Goal: Task Accomplishment & Management: Complete application form

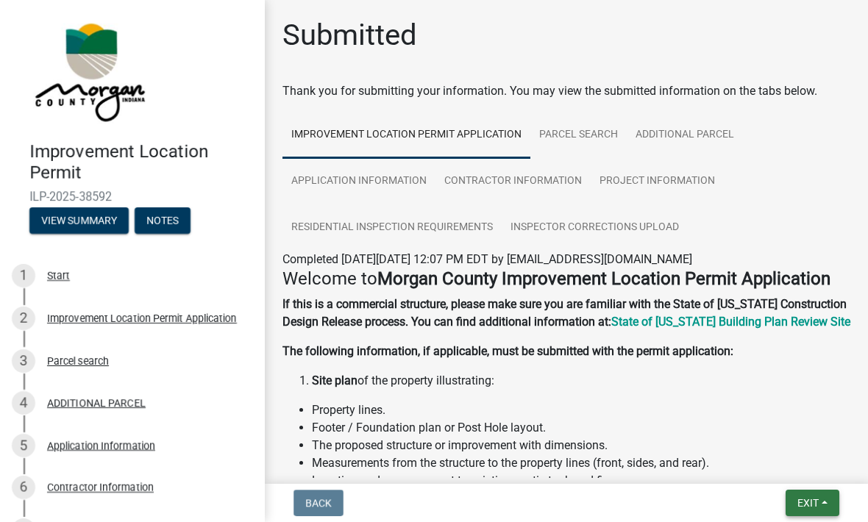
click at [810, 498] on span "Exit" at bounding box center [807, 503] width 21 height 12
click at [771, 460] on button "Save & Exit" at bounding box center [781, 464] width 118 height 35
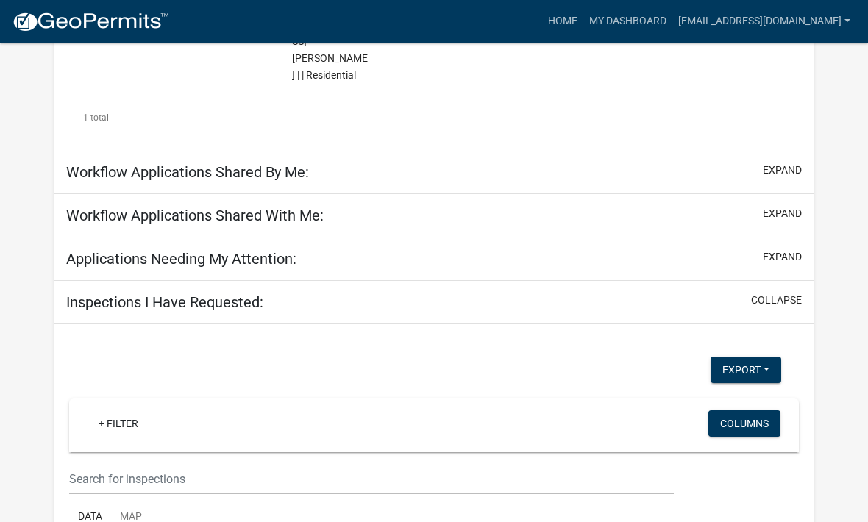
scroll to position [480, 0]
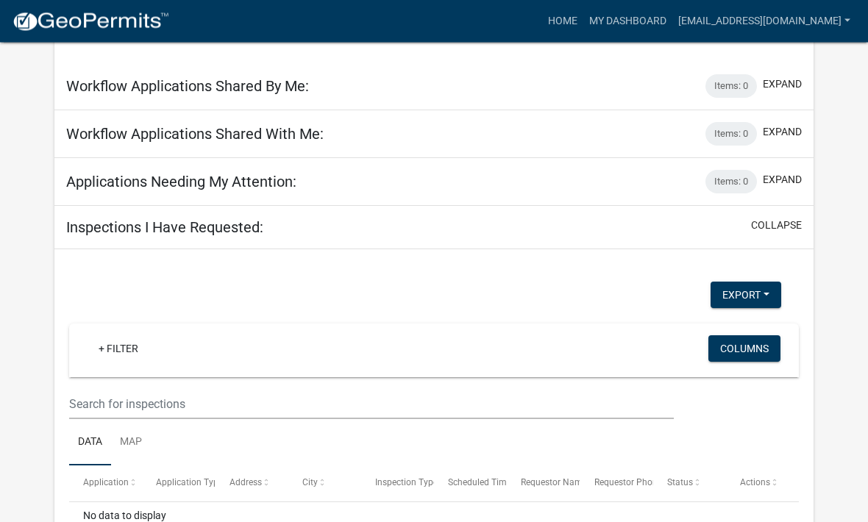
click at [585, 324] on div "+ Filter Columns" at bounding box center [434, 351] width 716 height 54
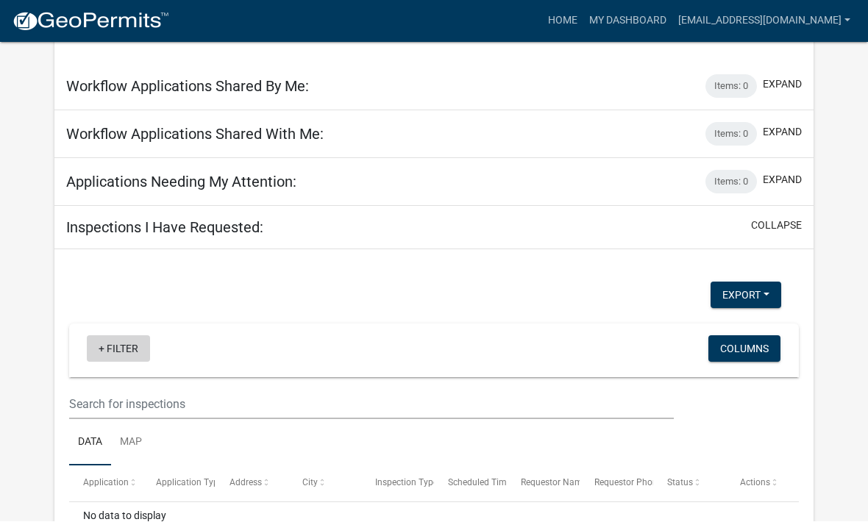
click at [107, 336] on link "+ Filter" at bounding box center [118, 349] width 63 height 26
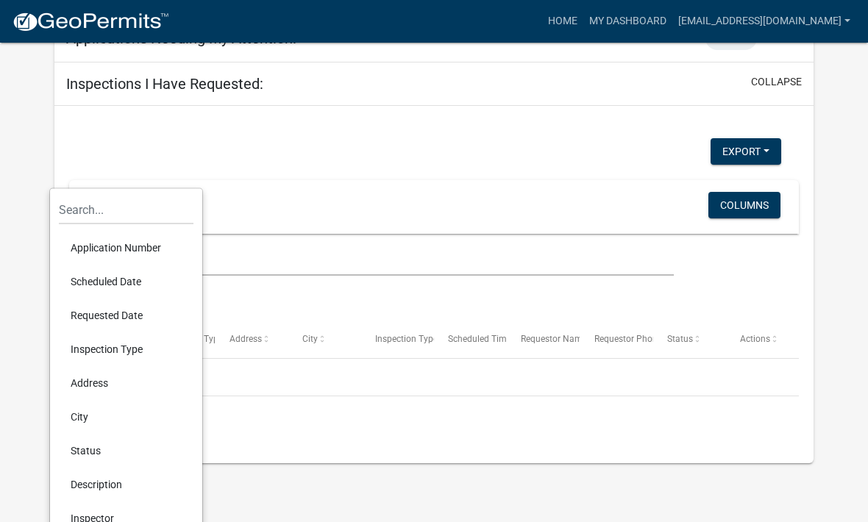
scroll to position [635, 0]
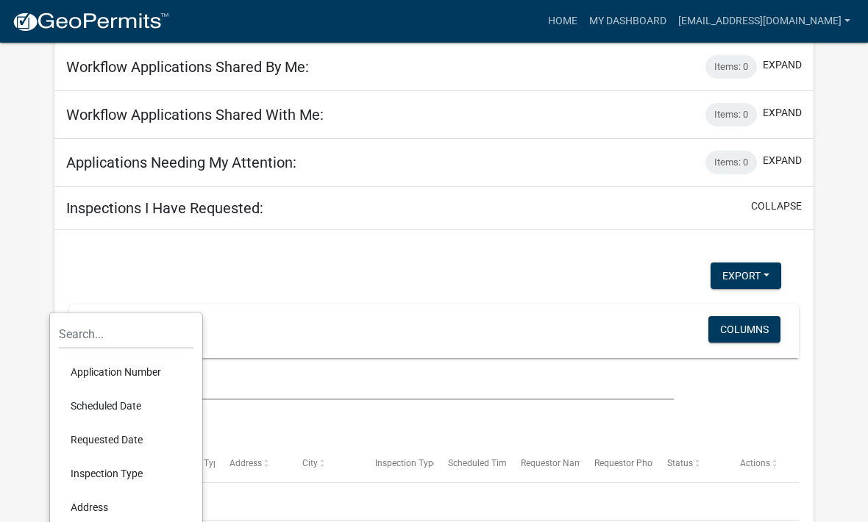
click at [568, 262] on div "Export Excel Format (.xlsx) CSV Format (.csv) + Filter Columns Data Map Applica…" at bounding box center [433, 417] width 729 height 310
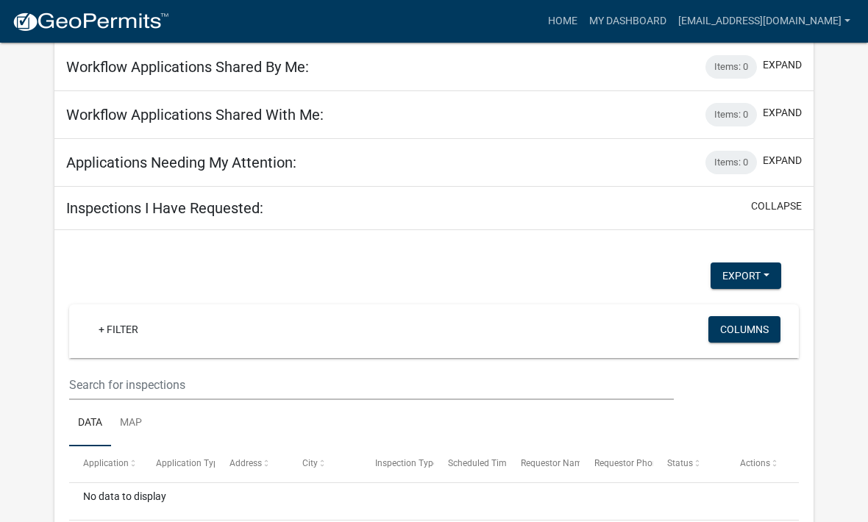
scroll to position [480, 0]
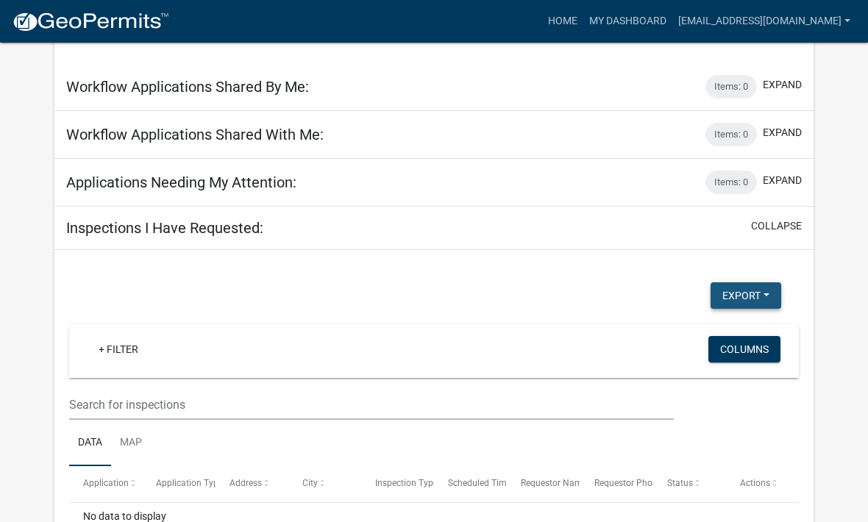
click at [756, 282] on button "Export" at bounding box center [745, 295] width 71 height 26
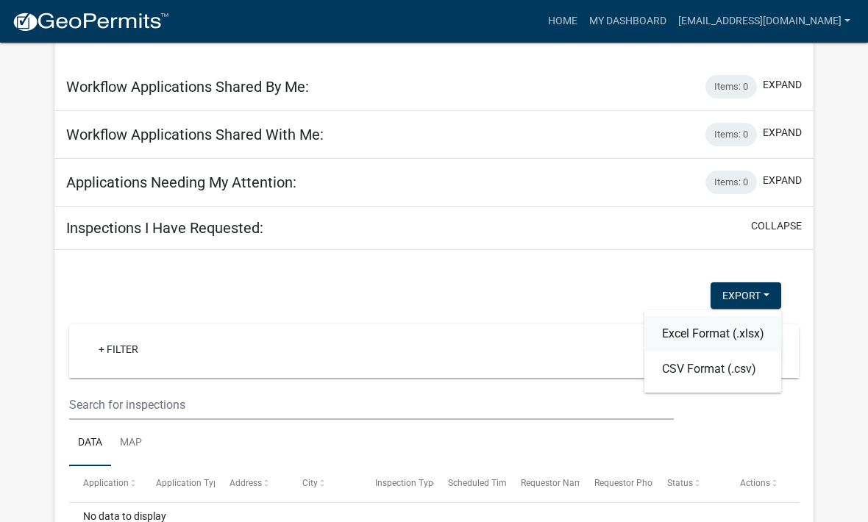
click at [706, 316] on button "Excel Format (.xlsx)" at bounding box center [712, 333] width 137 height 35
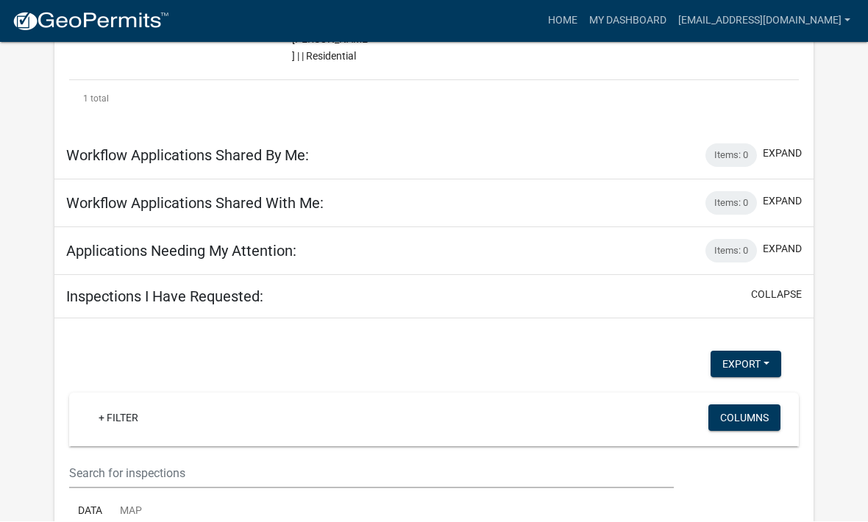
scroll to position [412, 0]
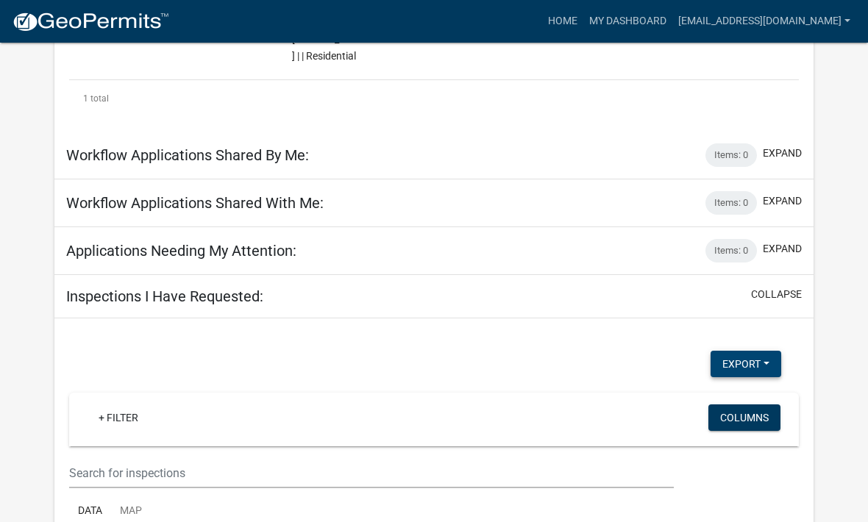
click at [757, 351] on button "Export" at bounding box center [745, 364] width 71 height 26
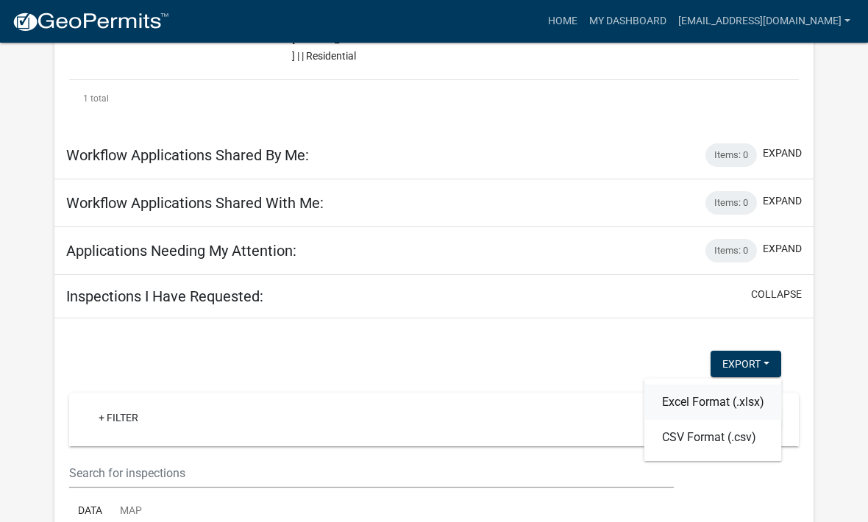
click at [729, 385] on button "Excel Format (.xlsx)" at bounding box center [712, 402] width 137 height 35
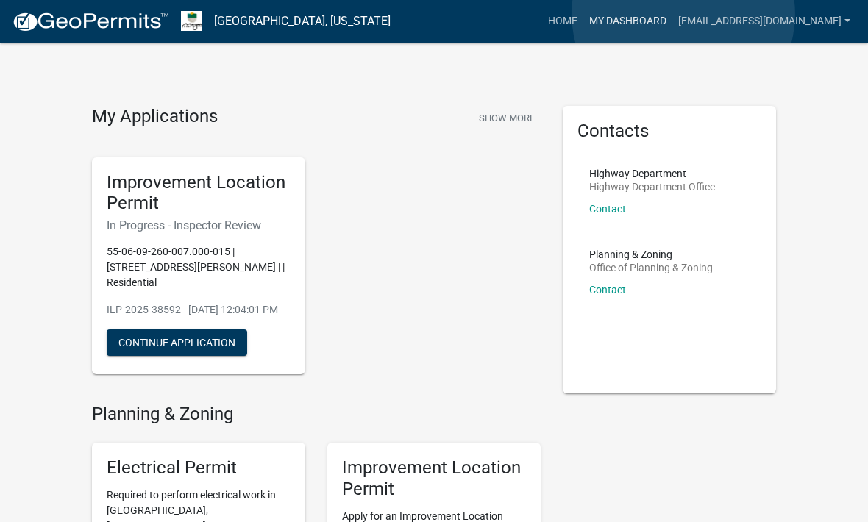
click at [672, 14] on link "My Dashboard" at bounding box center [627, 21] width 89 height 28
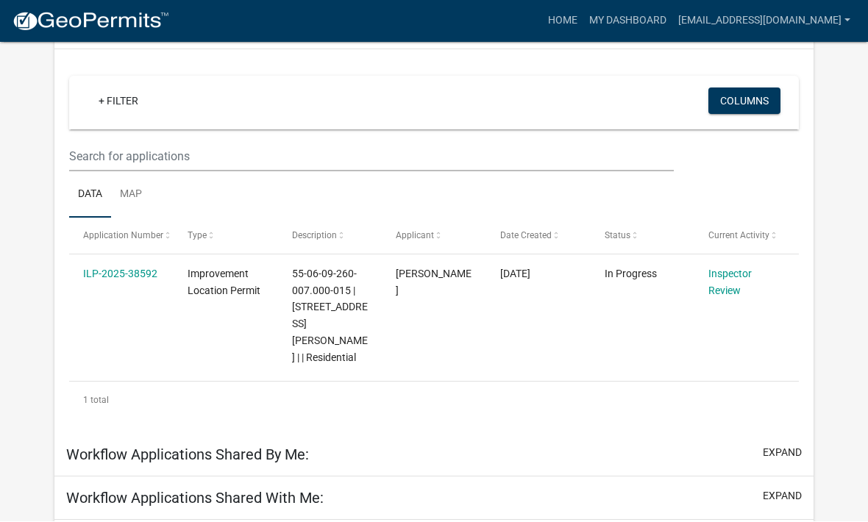
scroll to position [127, 0]
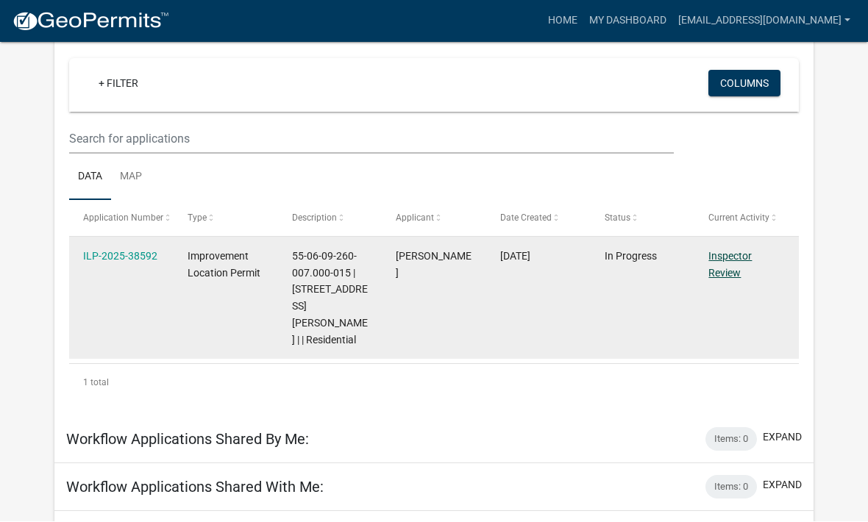
click at [729, 271] on link "Inspector Review" at bounding box center [729, 265] width 43 height 29
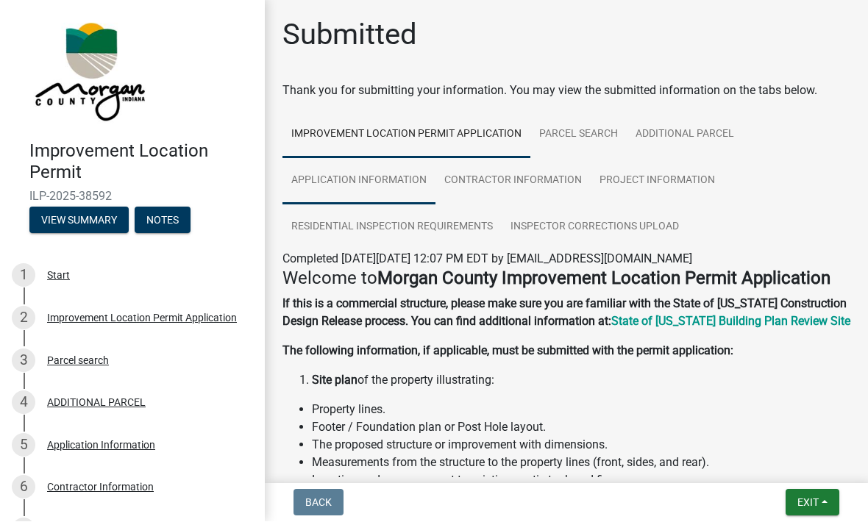
click at [386, 178] on link "Application Information" at bounding box center [358, 181] width 153 height 47
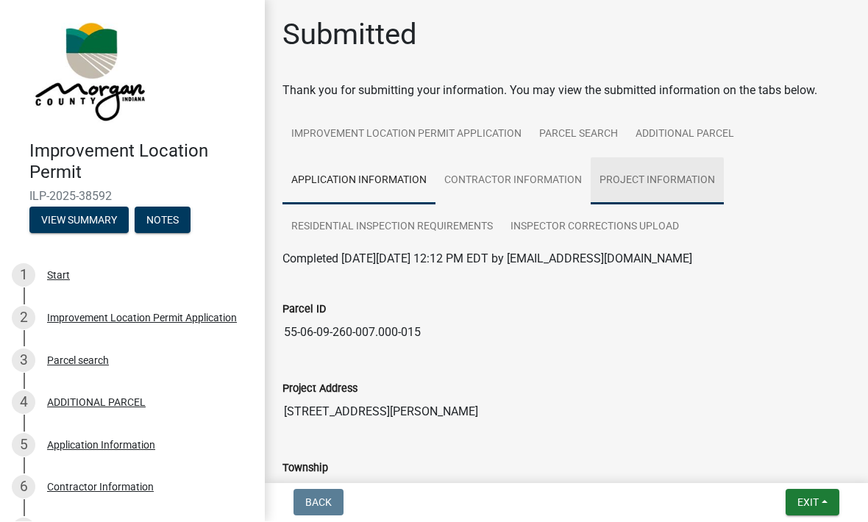
click at [662, 183] on link "Project Information" at bounding box center [656, 181] width 133 height 47
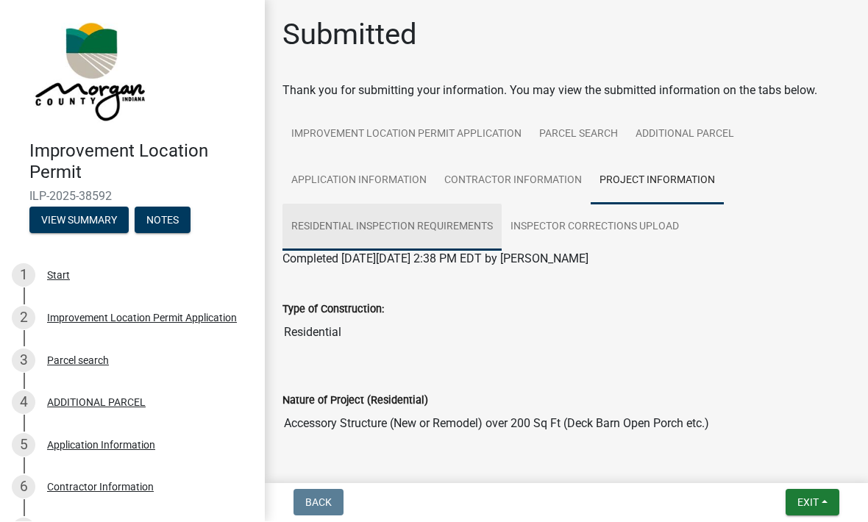
click at [460, 229] on link "Residential Inspection Requirements" at bounding box center [391, 227] width 219 height 47
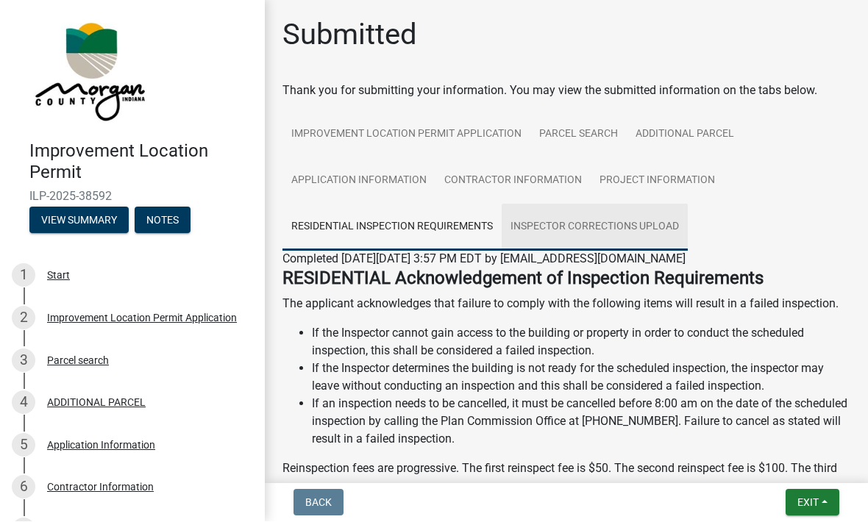
click at [628, 229] on link "Inspector Corrections Upload" at bounding box center [594, 227] width 186 height 47
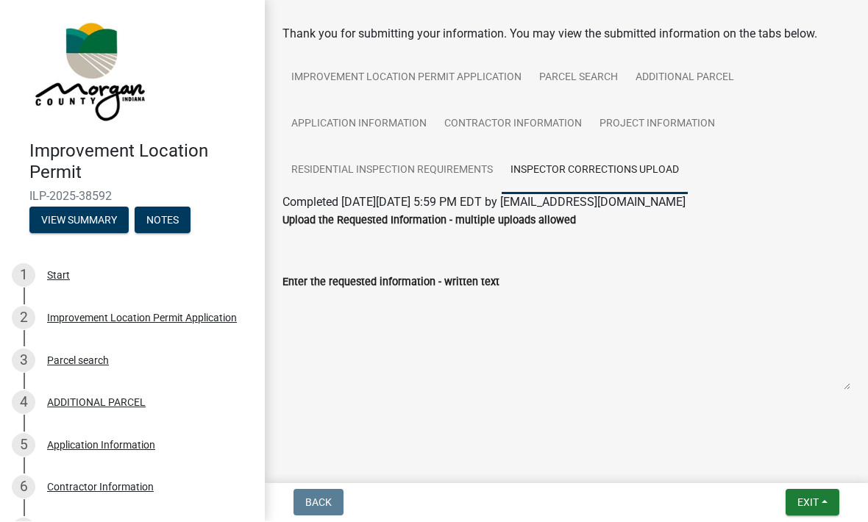
scroll to position [57, 0]
click at [432, 343] on textarea "Enter the requested information - written text" at bounding box center [566, 341] width 568 height 100
click at [416, 336] on textarea "Enter the requested information - written text" at bounding box center [566, 341] width 568 height 100
click at [435, 337] on textarea "Enter the requested information - written text" at bounding box center [566, 341] width 568 height 100
click at [467, 345] on textarea "Enter the requested information - written text" at bounding box center [566, 341] width 568 height 100
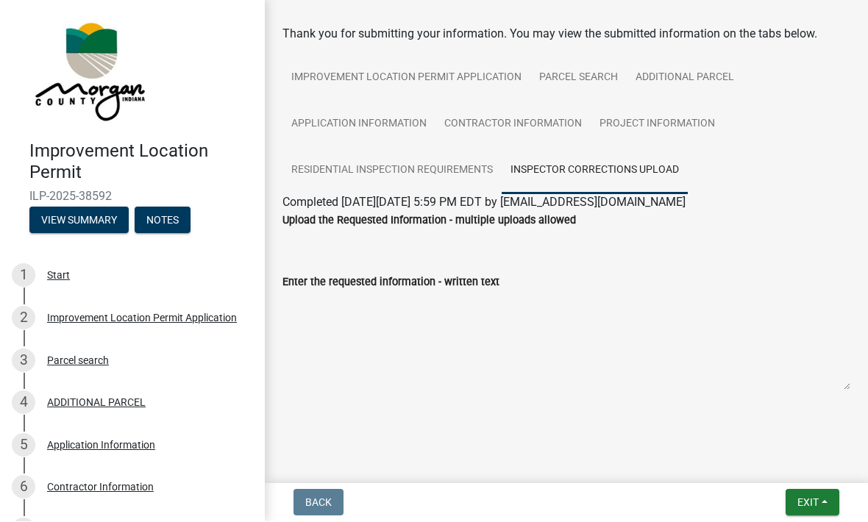
click at [368, 307] on textarea "Enter the requested information - written text" at bounding box center [566, 341] width 568 height 100
click at [378, 334] on textarea "Enter the requested information - written text" at bounding box center [566, 341] width 568 height 100
click at [447, 323] on textarea "Enter the requested information - written text" at bounding box center [566, 341] width 568 height 100
click at [446, 320] on textarea "Enter the requested information - written text" at bounding box center [566, 341] width 568 height 100
click at [478, 341] on textarea "Enter the requested information - written text" at bounding box center [566, 341] width 568 height 100
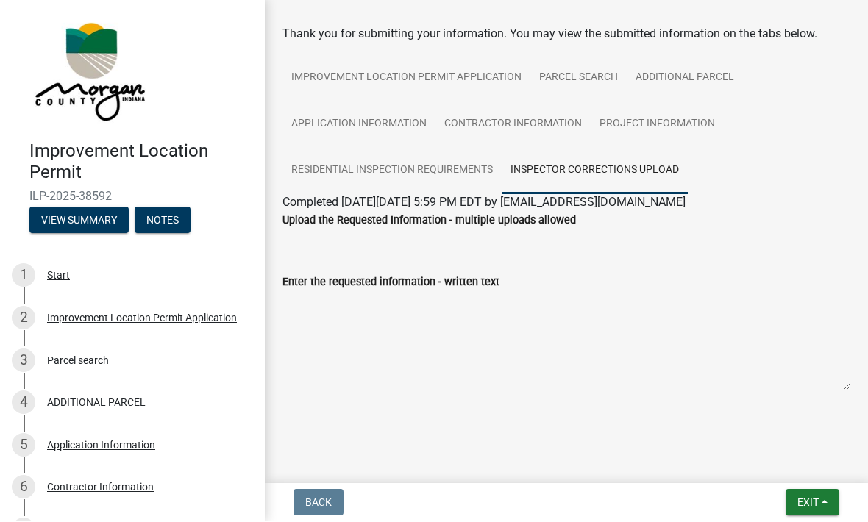
click at [487, 341] on textarea "Enter the requested information - written text" at bounding box center [566, 341] width 568 height 100
click at [490, 332] on textarea "Enter the requested information - written text" at bounding box center [566, 341] width 568 height 100
click at [807, 494] on button "Exit" at bounding box center [812, 503] width 54 height 26
click at [758, 465] on button "Save & Exit" at bounding box center [781, 464] width 118 height 35
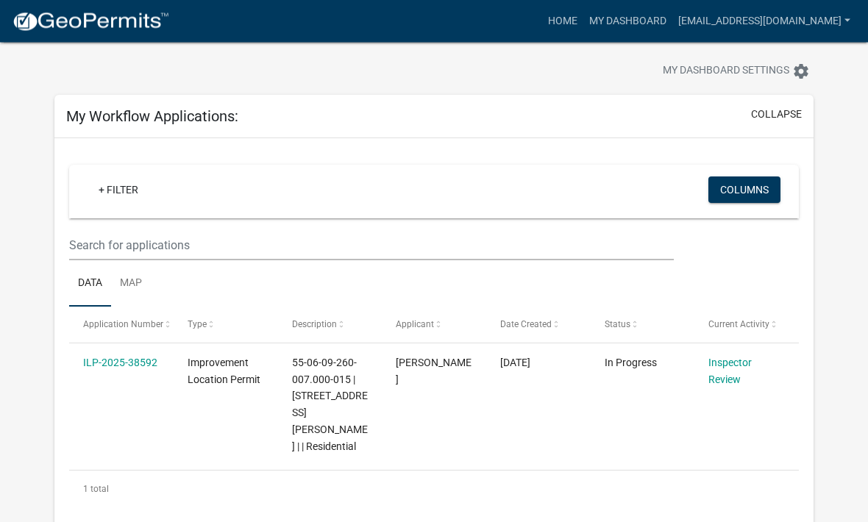
scroll to position [20, 0]
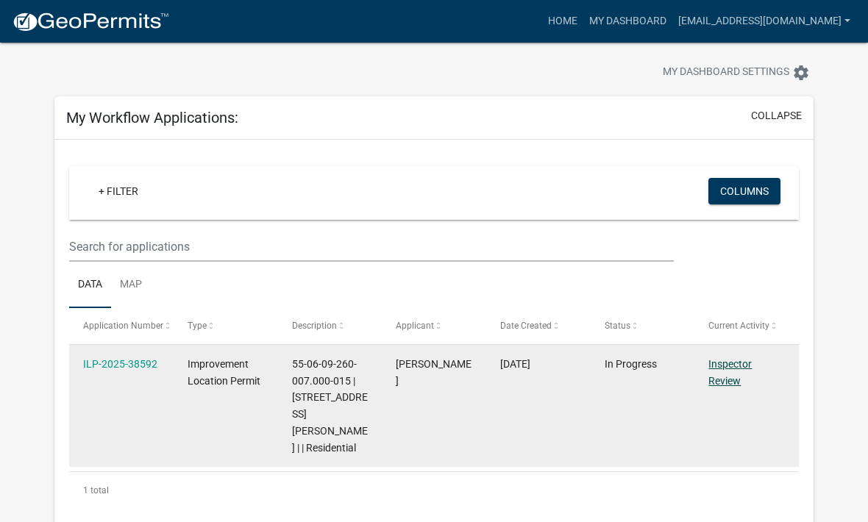
click at [727, 367] on link "Inspector Review" at bounding box center [729, 372] width 43 height 29
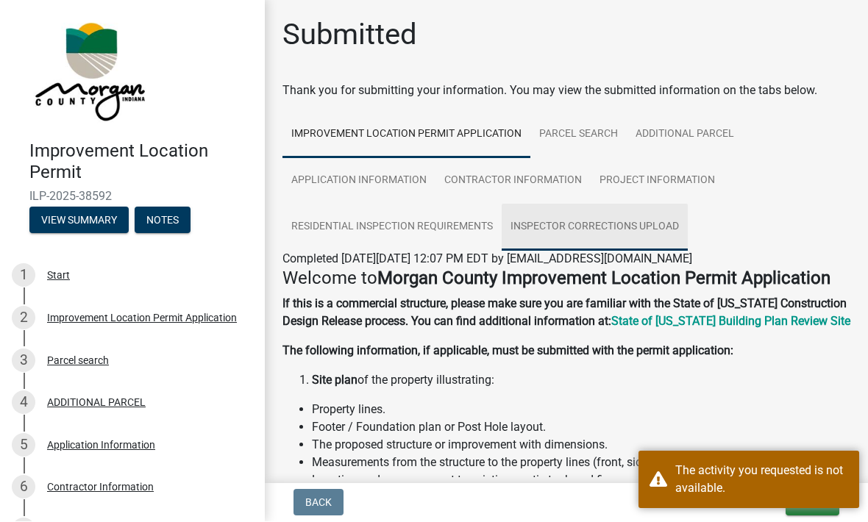
click at [627, 222] on link "Inspector Corrections Upload" at bounding box center [594, 227] width 186 height 47
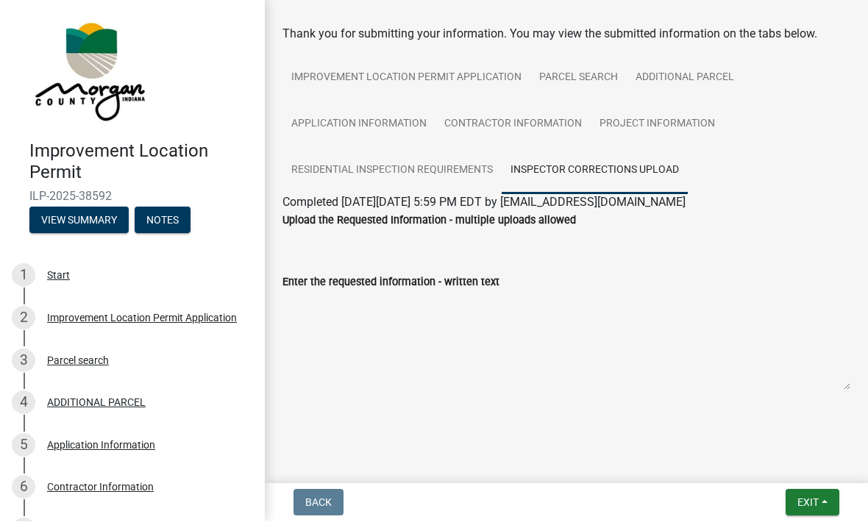
click at [398, 323] on textarea "Enter the requested information - written text" at bounding box center [566, 341] width 568 height 100
click at [440, 343] on textarea "Enter the requested information - written text" at bounding box center [566, 341] width 568 height 100
click at [480, 327] on textarea "Enter the requested information - written text" at bounding box center [566, 341] width 568 height 100
click at [476, 340] on textarea "Enter the requested information - written text" at bounding box center [566, 341] width 568 height 100
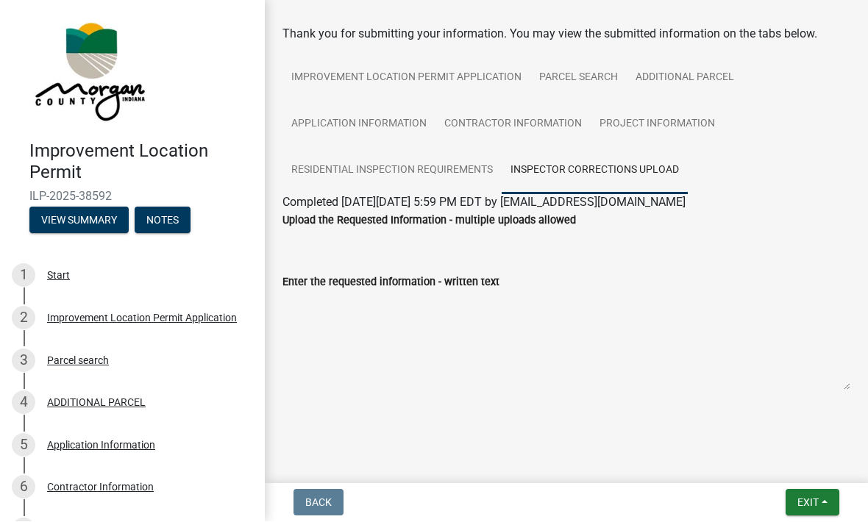
click at [482, 334] on textarea "Enter the requested information - written text" at bounding box center [566, 341] width 568 height 100
click at [807, 497] on span "Exit" at bounding box center [807, 503] width 21 height 12
click at [786, 462] on button "Save & Exit" at bounding box center [781, 464] width 118 height 35
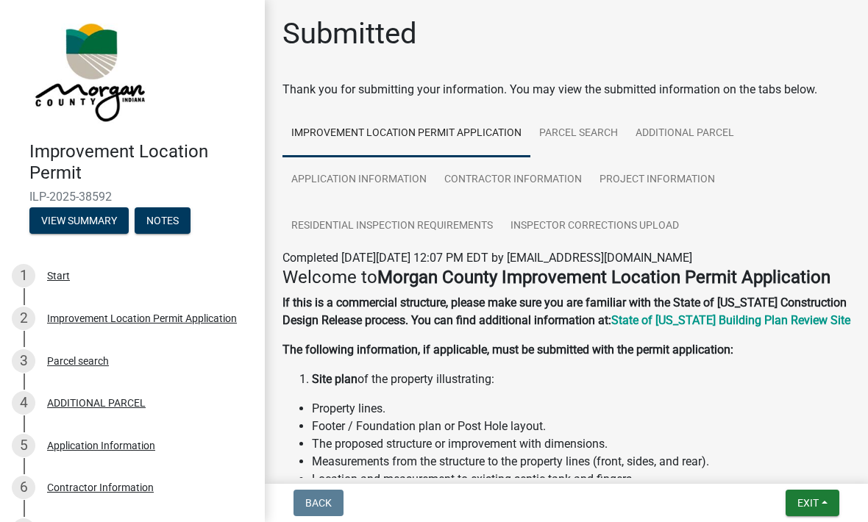
scroll to position [2, 0]
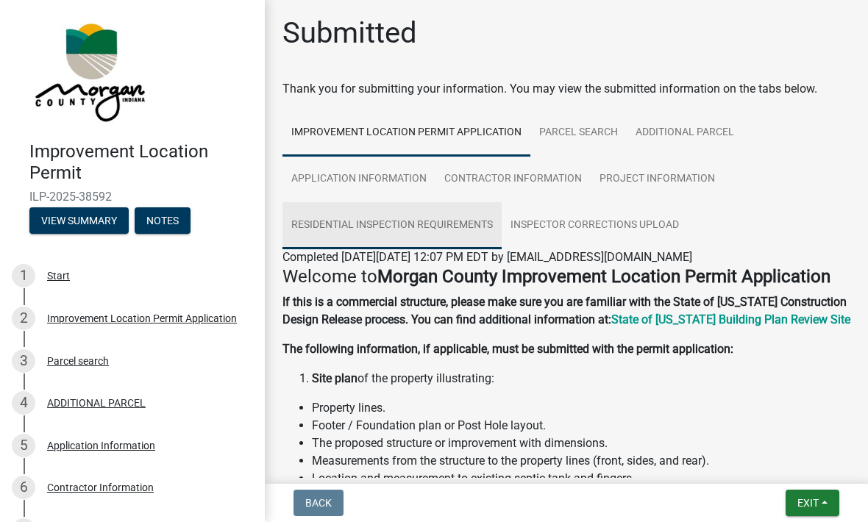
click at [440, 224] on link "Residential Inspection Requirements" at bounding box center [391, 225] width 219 height 47
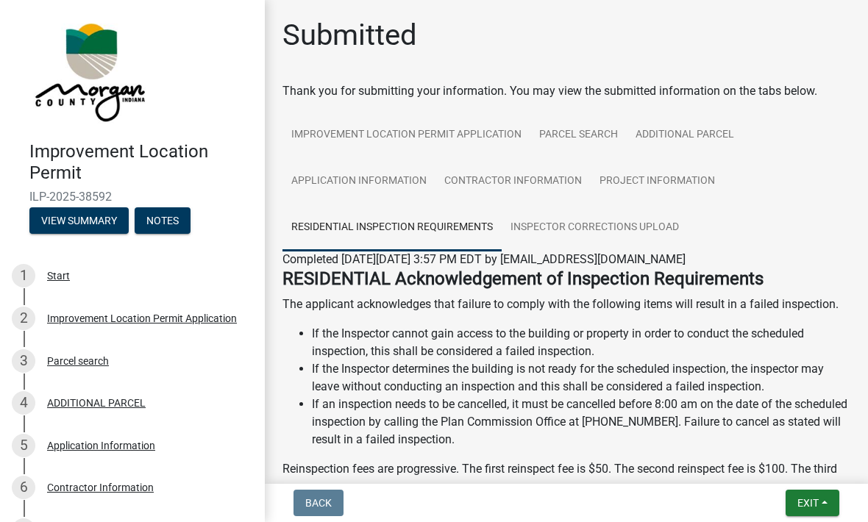
scroll to position [0, 0]
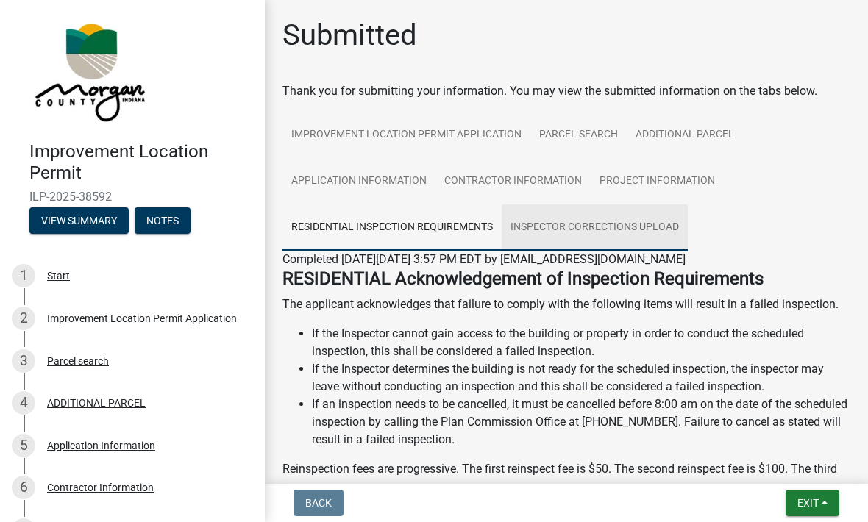
click at [636, 232] on link "Inspector Corrections Upload" at bounding box center [594, 227] width 186 height 47
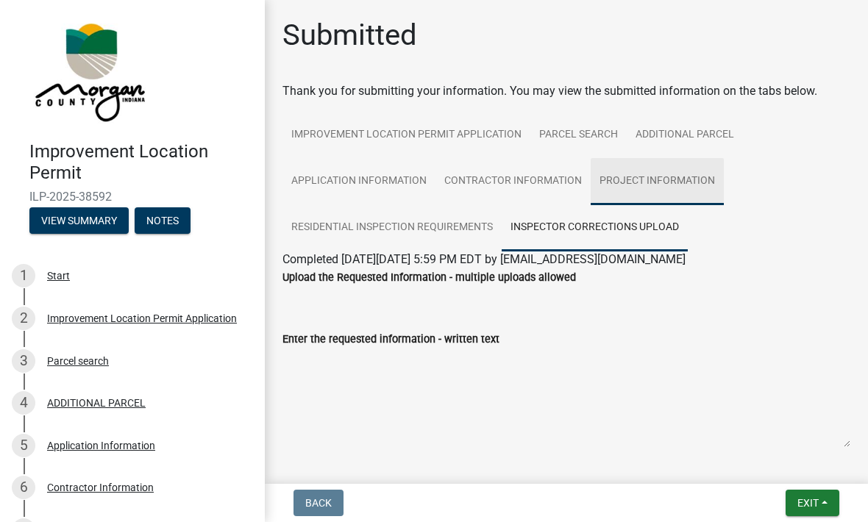
click at [671, 185] on link "Project Information" at bounding box center [656, 181] width 133 height 47
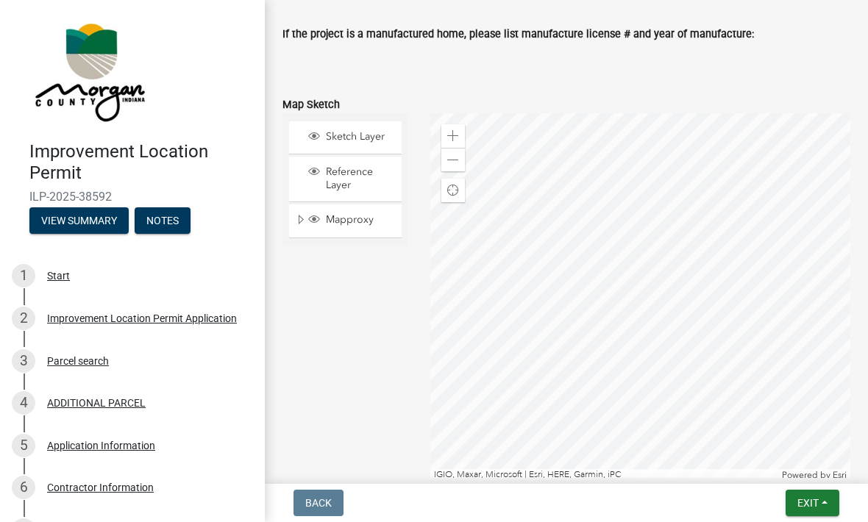
scroll to position [2218, 0]
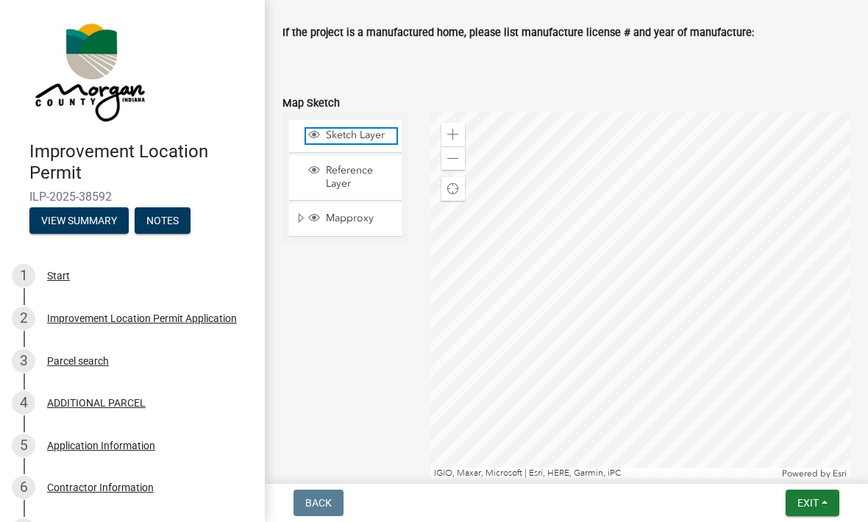
click at [364, 129] on span "Sketch Layer" at bounding box center [359, 135] width 74 height 13
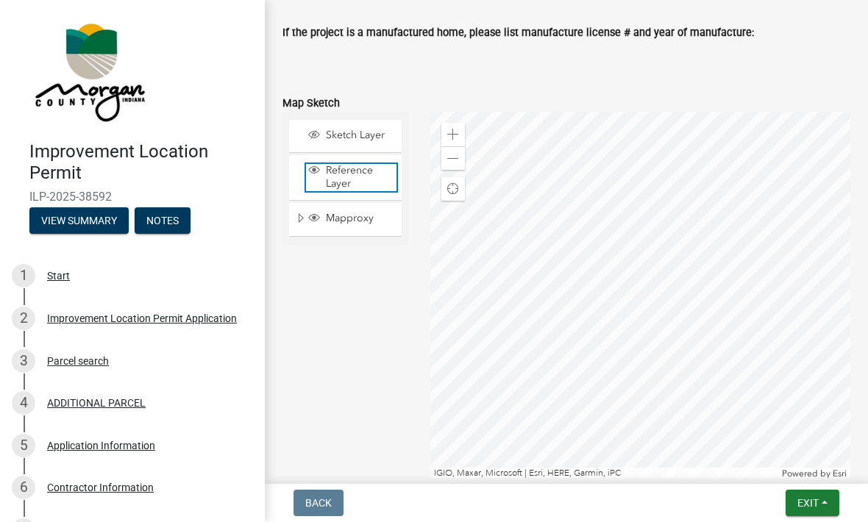
click at [352, 177] on span "Reference Layer" at bounding box center [359, 177] width 74 height 26
click at [356, 168] on span "Reference Layer" at bounding box center [359, 177] width 74 height 26
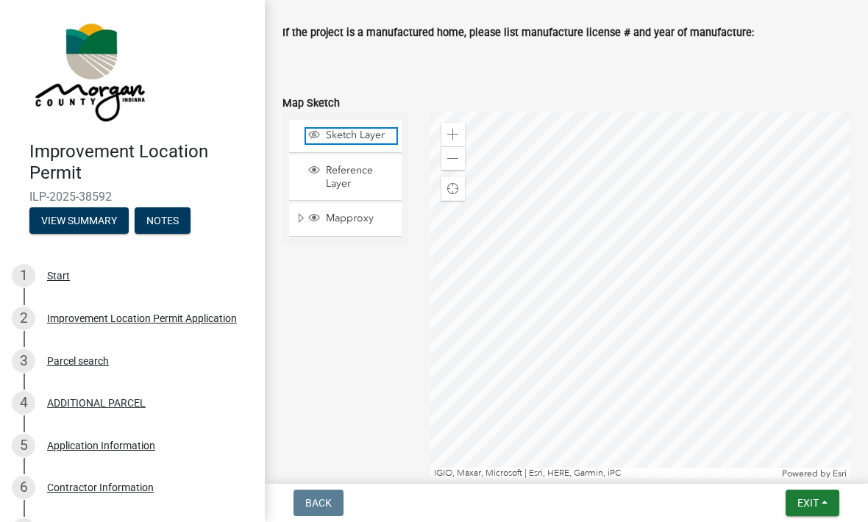
click at [354, 129] on span "Sketch Layer" at bounding box center [359, 135] width 74 height 13
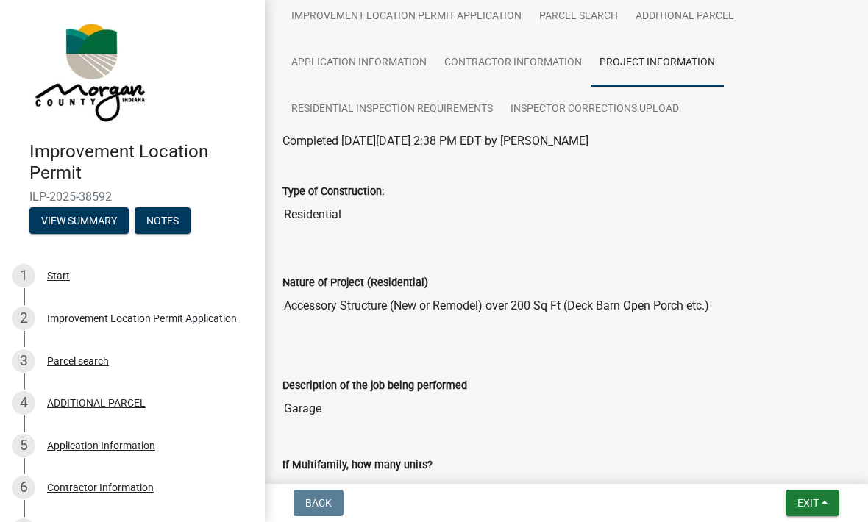
scroll to position [122, 0]
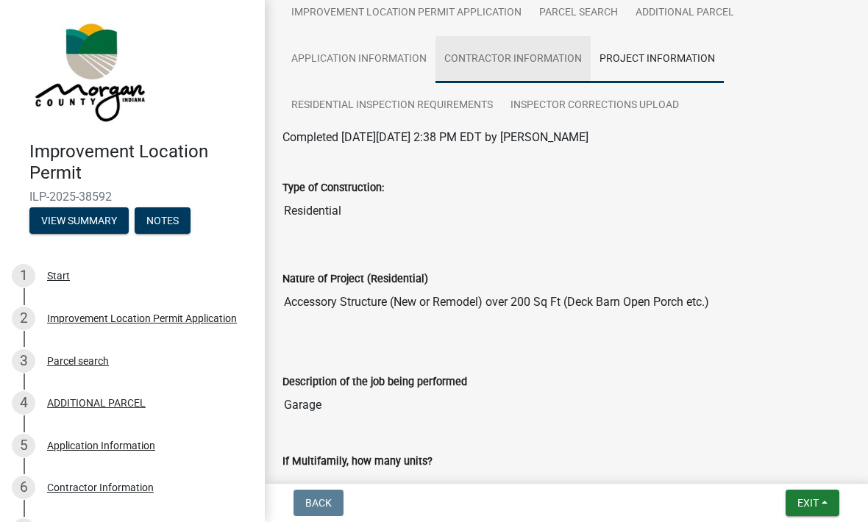
click at [537, 56] on link "Contractor Information" at bounding box center [512, 59] width 155 height 47
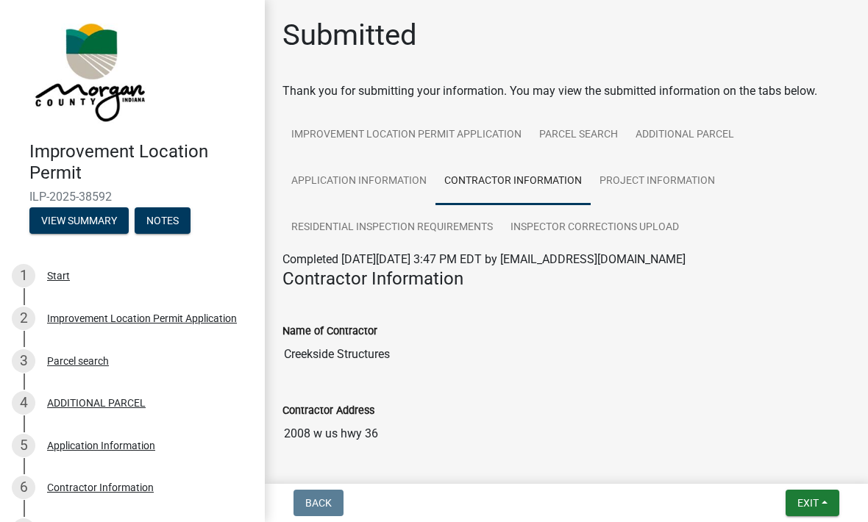
scroll to position [0, 0]
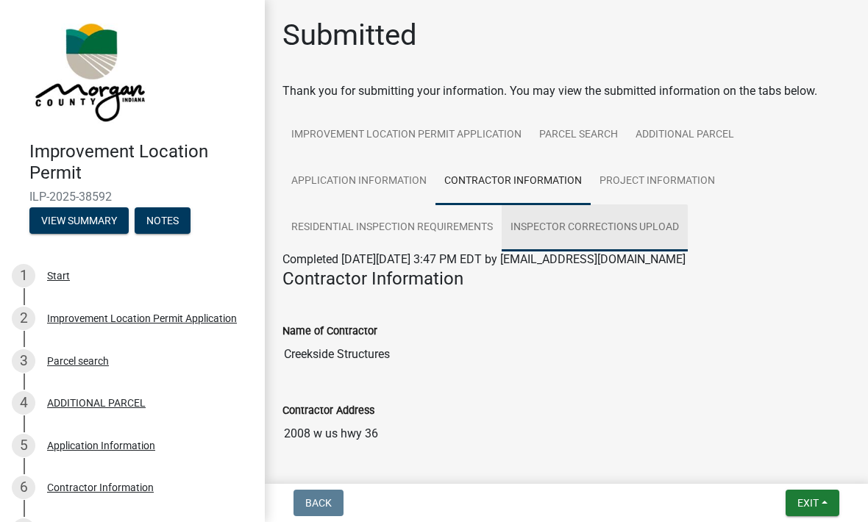
click at [630, 229] on link "Inspector Corrections Upload" at bounding box center [594, 227] width 186 height 47
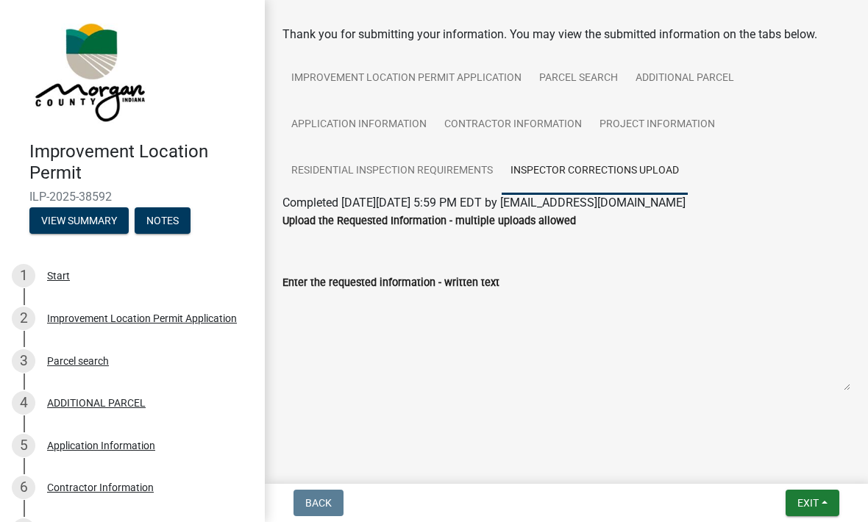
scroll to position [57, 0]
click at [385, 233] on ul at bounding box center [566, 235] width 568 height 12
click at [484, 252] on div "Upload the Requested Information - multiple uploads allowed" at bounding box center [566, 232] width 590 height 41
click at [476, 243] on div "Upload the Requested Information - multiple uploads allowed" at bounding box center [566, 232] width 590 height 41
click at [379, 331] on textarea "Enter the requested information - written text" at bounding box center [566, 341] width 568 height 100
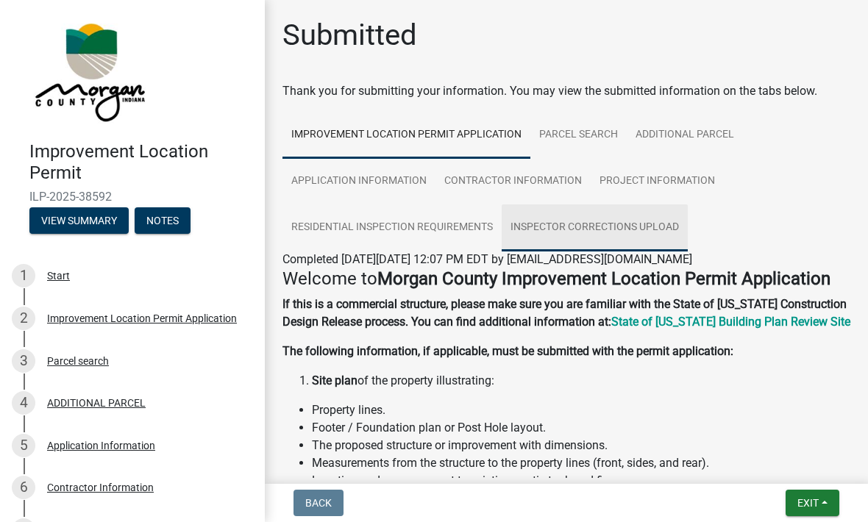
click at [632, 226] on link "Inspector Corrections Upload" at bounding box center [594, 227] width 186 height 47
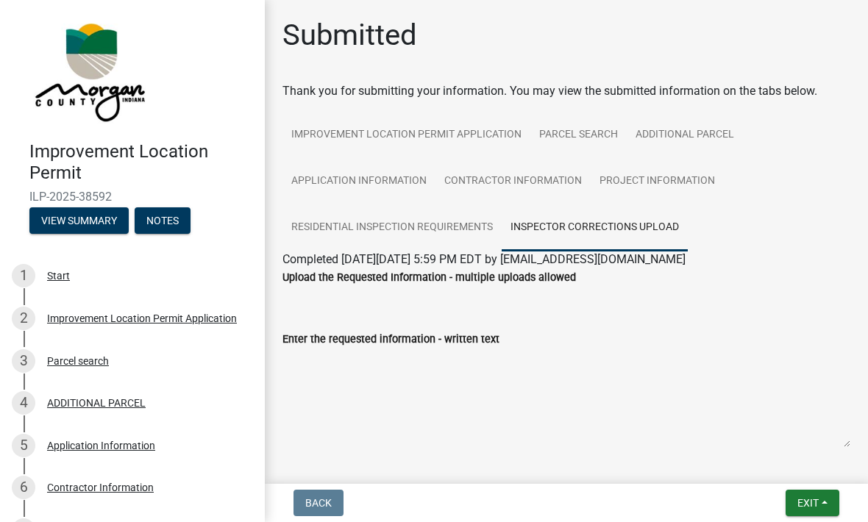
click at [439, 383] on textarea "Enter the requested information - written text" at bounding box center [566, 398] width 568 height 100
click at [421, 396] on textarea "Enter the requested information - written text" at bounding box center [566, 398] width 568 height 100
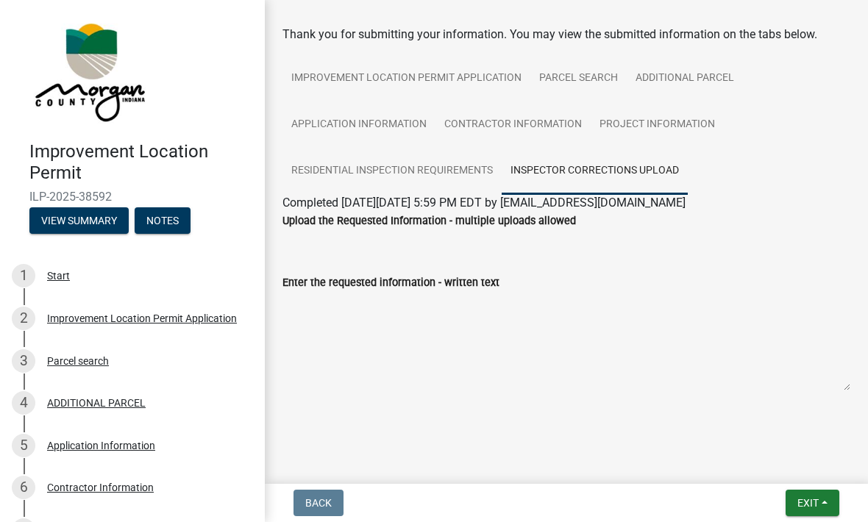
scroll to position [57, 0]
click at [475, 326] on textarea "Enter the requested information - written text" at bounding box center [566, 341] width 568 height 100
click at [474, 322] on textarea "Enter the requested information - written text" at bounding box center [566, 341] width 568 height 100
click at [487, 318] on textarea "Enter the requested information - written text" at bounding box center [566, 341] width 568 height 100
click at [802, 497] on span "Exit" at bounding box center [807, 503] width 21 height 12
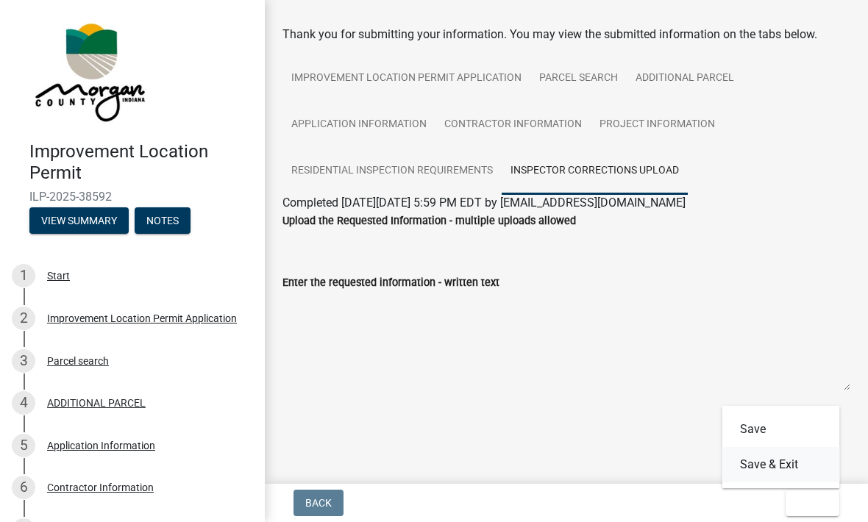
click at [787, 453] on button "Save & Exit" at bounding box center [781, 464] width 118 height 35
